Goal: Task Accomplishment & Management: Complete application form

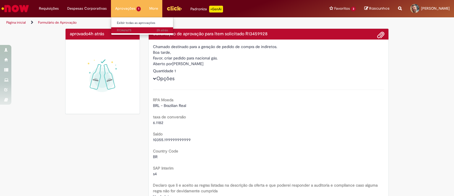
click at [131, 29] on span "2h atrás 2 horas atrás R13461675" at bounding box center [142, 30] width 51 height 5
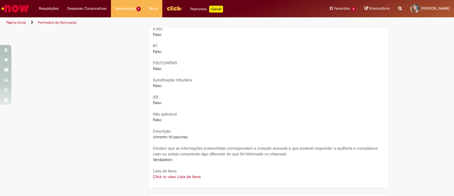
scroll to position [674, 0]
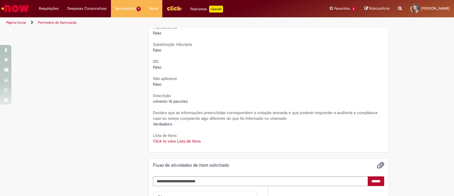
click at [173, 141] on link "Click to view Lista de Itens" at bounding box center [177, 140] width 48 height 5
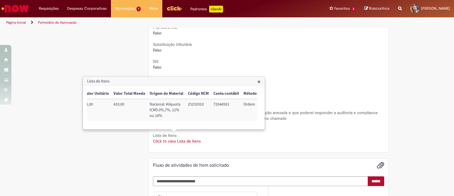
scroll to position [0, 172]
click at [184, 139] on link "Click to view Lista de Itens" at bounding box center [177, 140] width 48 height 5
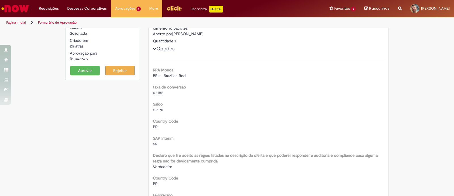
scroll to position [0, 0]
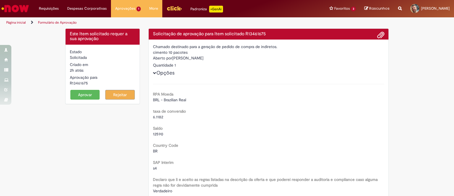
click at [77, 95] on button "Aprovar" at bounding box center [85, 95] width 30 height 10
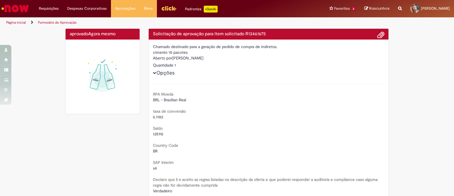
click at [20, 9] on img "Ir para a Homepage" at bounding box center [15, 8] width 29 height 11
